Goal: Information Seeking & Learning: Learn about a topic

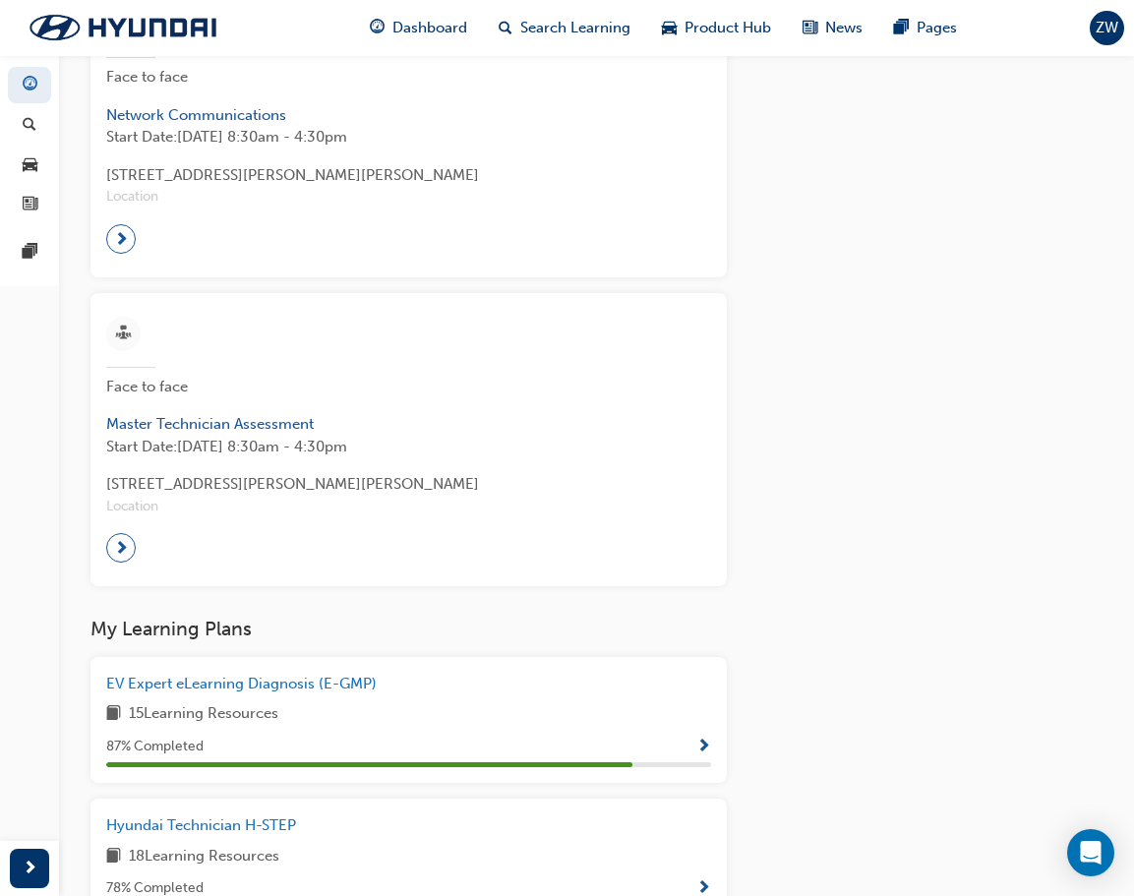
scroll to position [1480, 0]
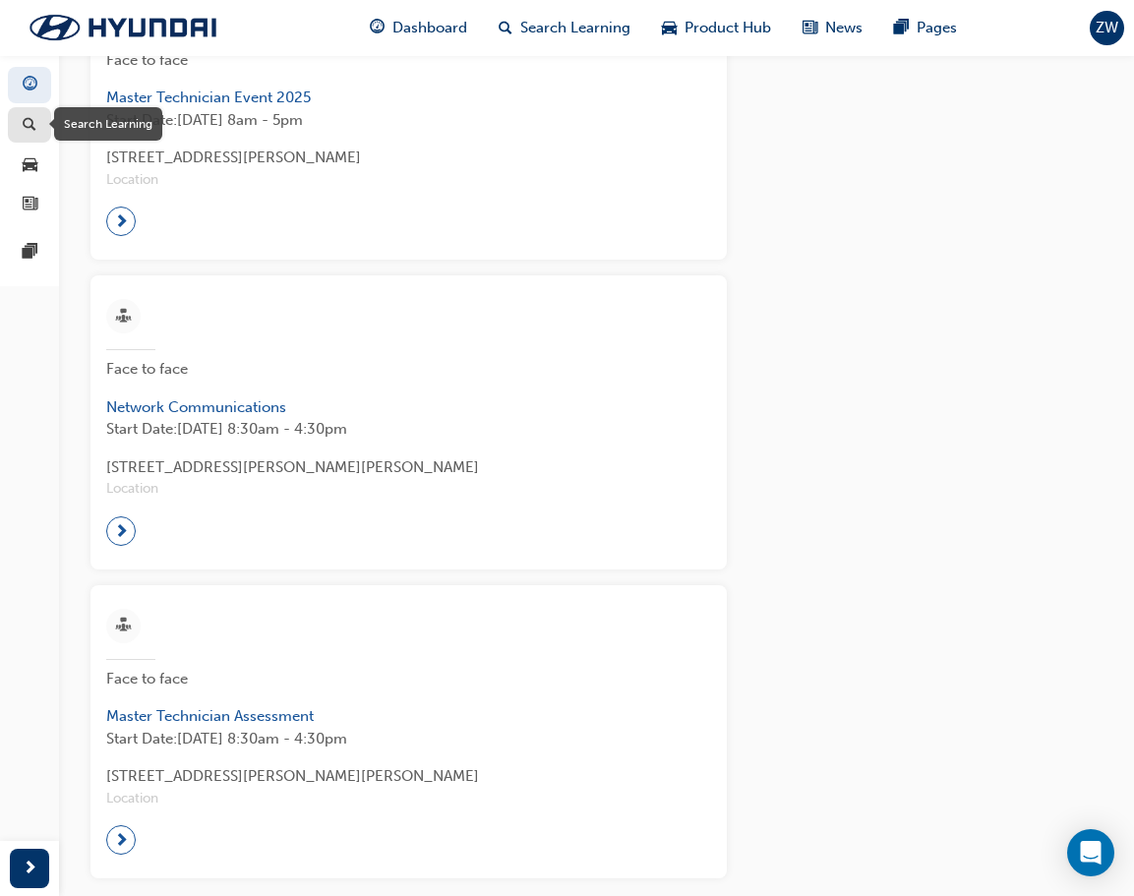
click at [37, 127] on div "button" at bounding box center [30, 125] width 24 height 25
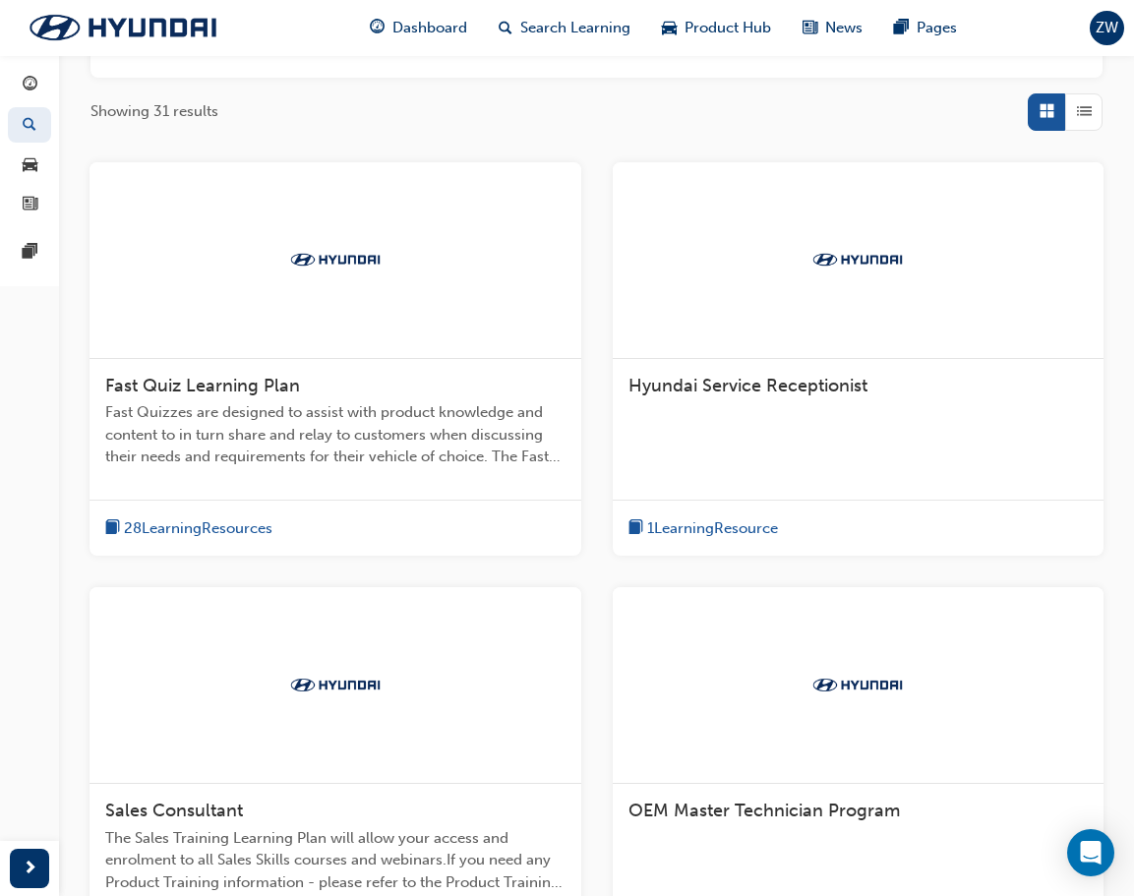
scroll to position [1045, 0]
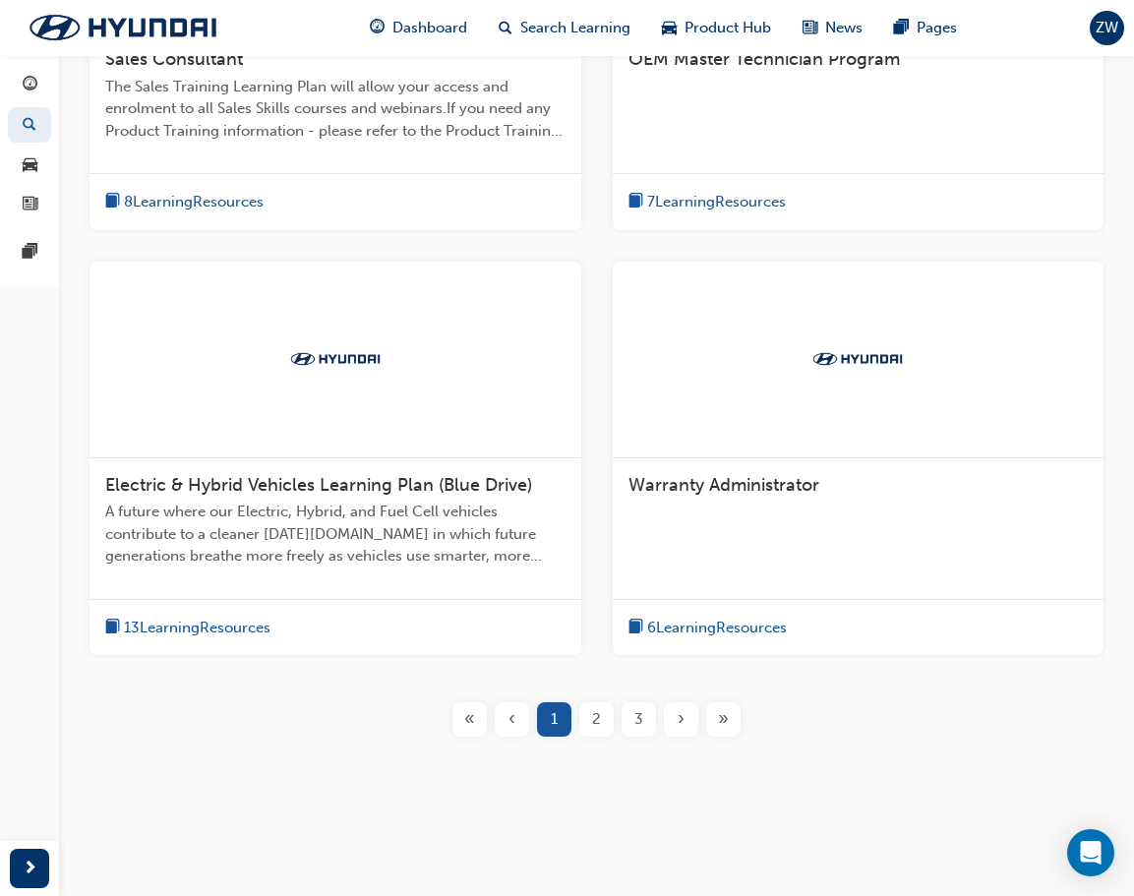
click at [192, 628] on span "13 Learning Resources" at bounding box center [197, 628] width 147 height 23
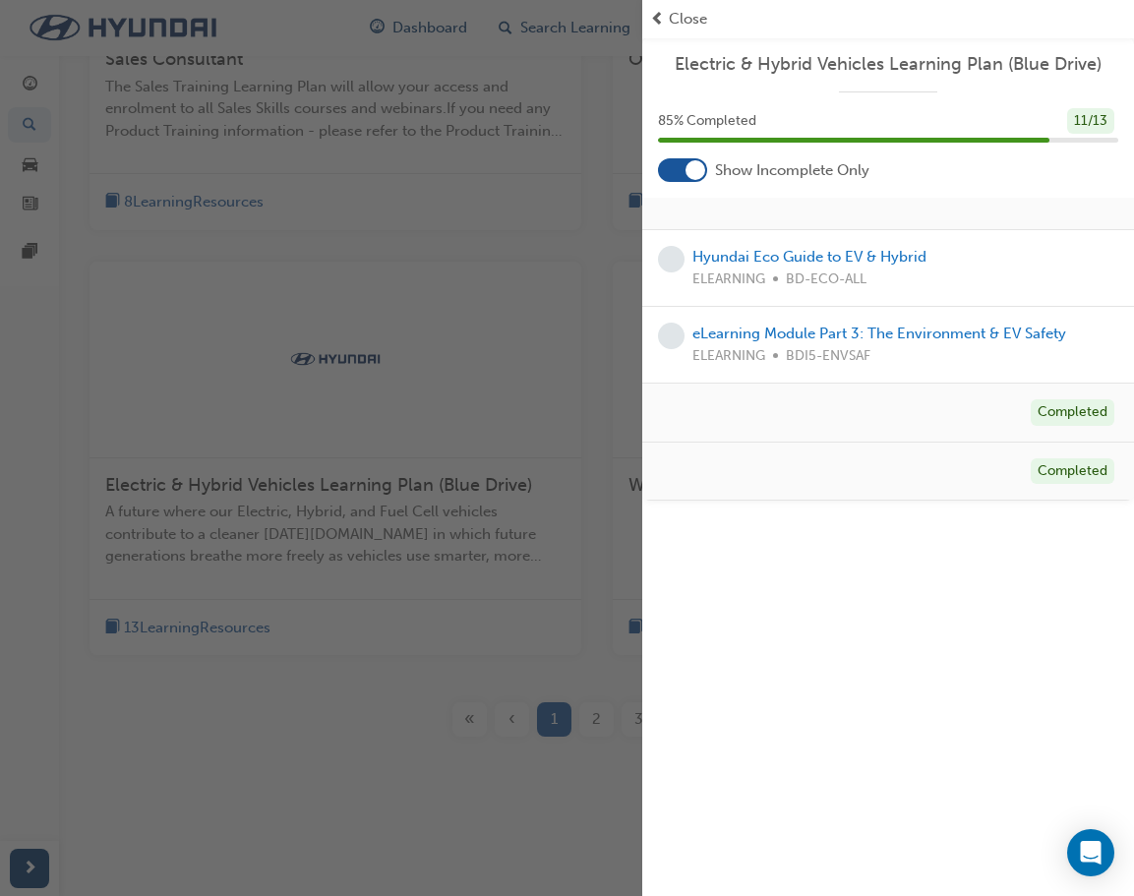
click at [816, 58] on span "Electric & Hybrid Vehicles Learning Plan (Blue Drive)" at bounding box center [888, 64] width 460 height 23
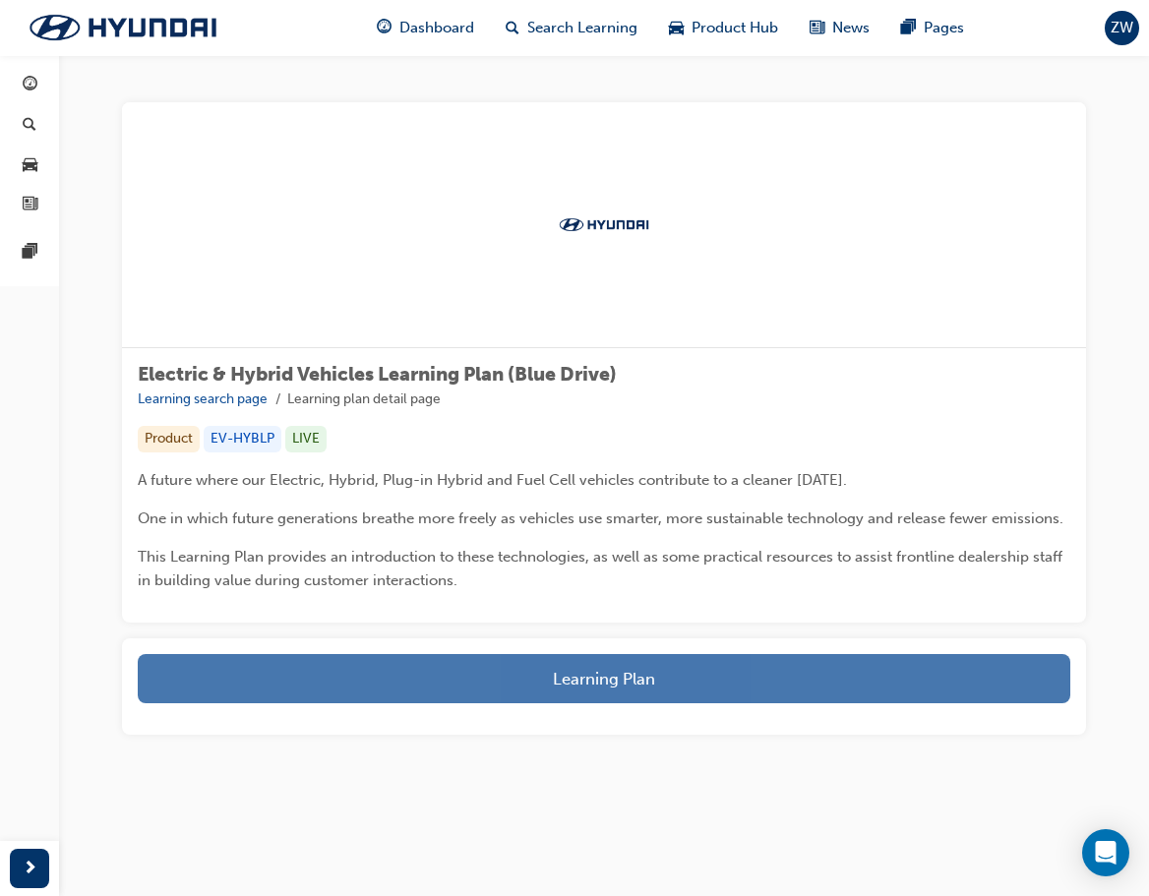
click at [467, 683] on button "Learning Plan" at bounding box center [604, 678] width 933 height 49
